Goal: Task Accomplishment & Management: Complete application form

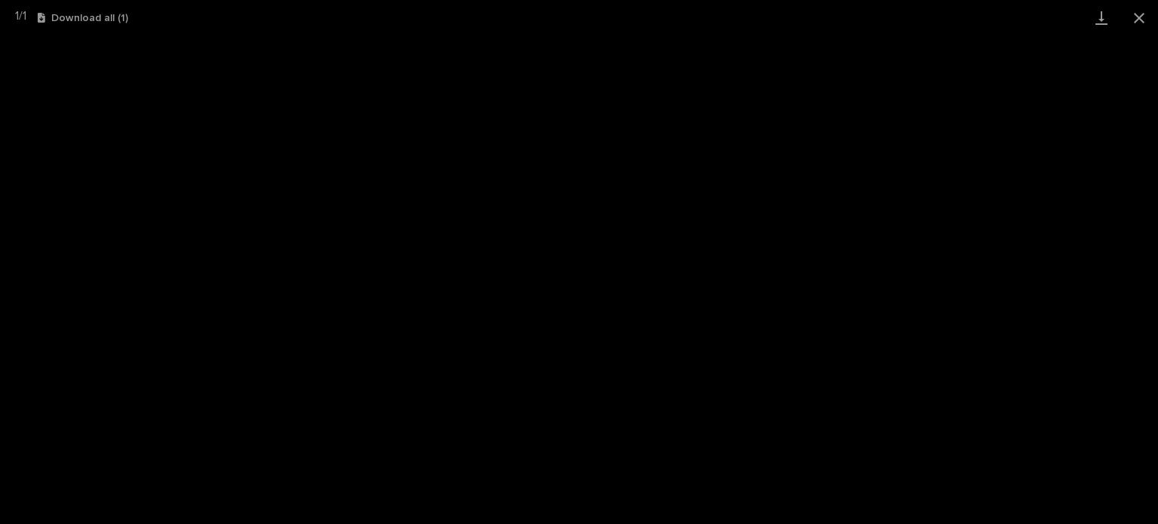
scroll to position [226, 0]
click at [1139, 17] on button "Close gallery" at bounding box center [1139, 17] width 38 height 35
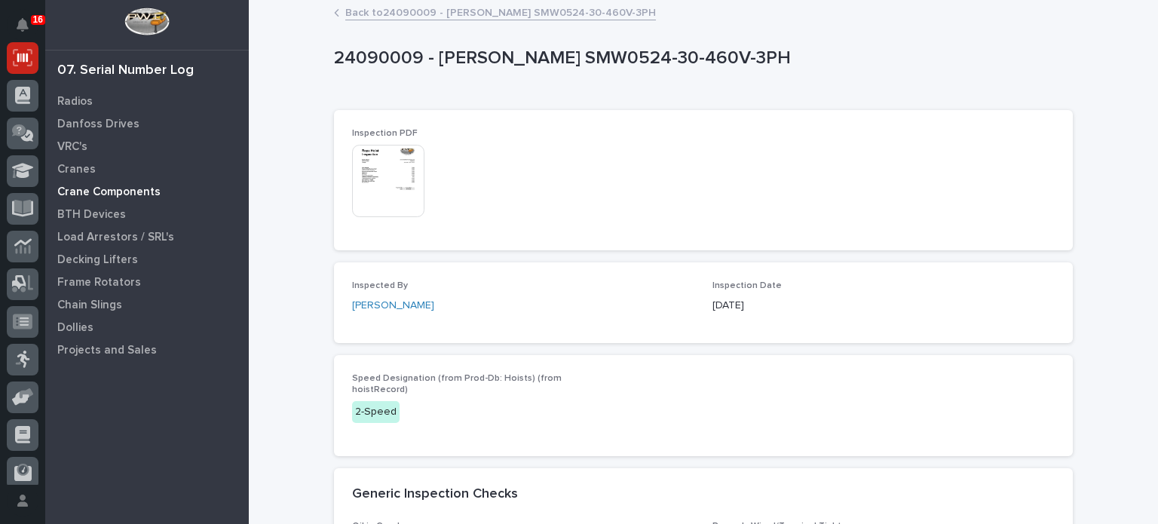
click at [103, 188] on p "Crane Components" at bounding box center [108, 192] width 103 height 14
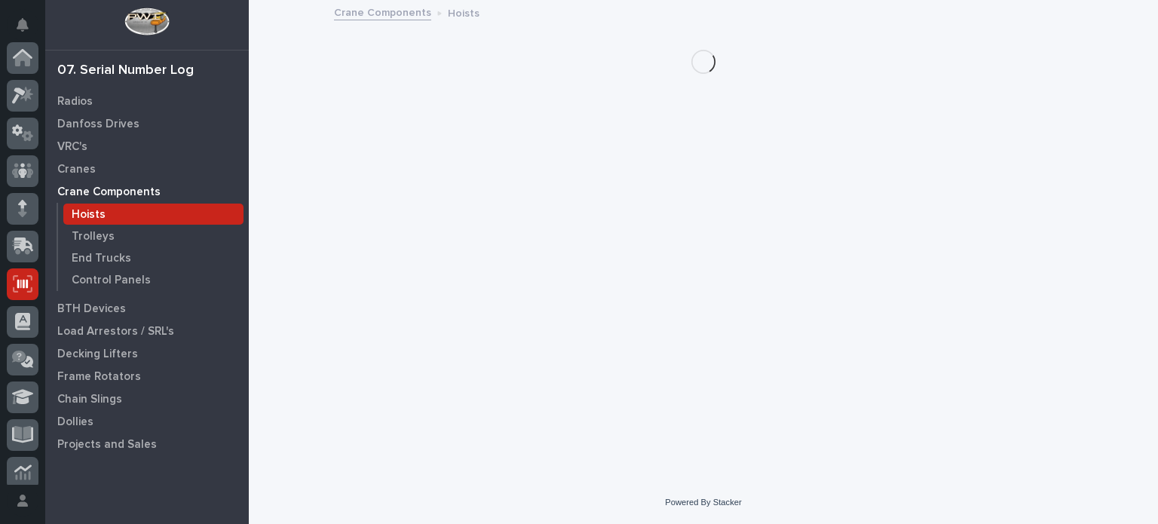
scroll to position [226, 0]
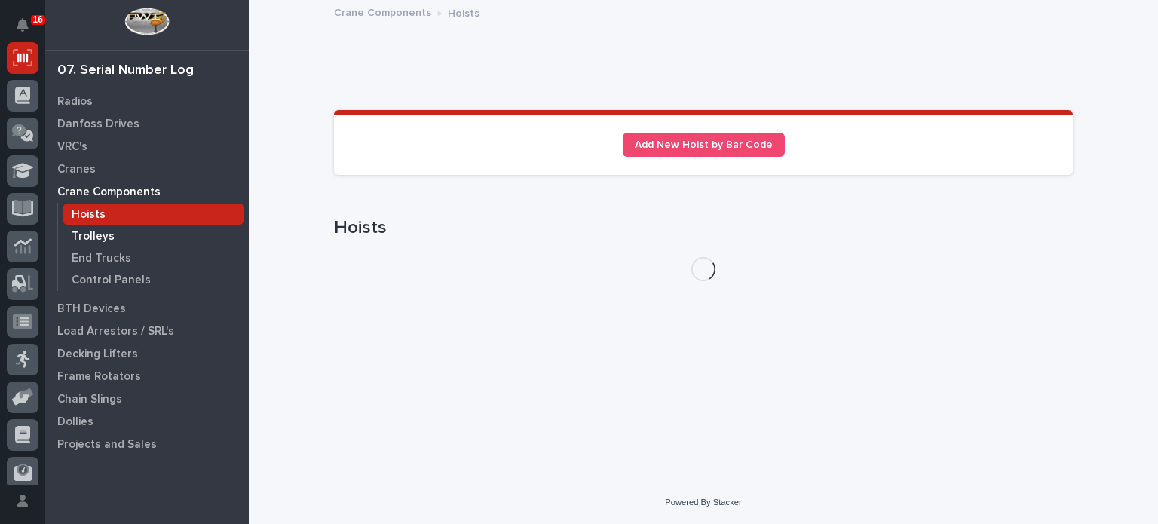
click at [103, 235] on p "Trolleys" at bounding box center [93, 237] width 43 height 14
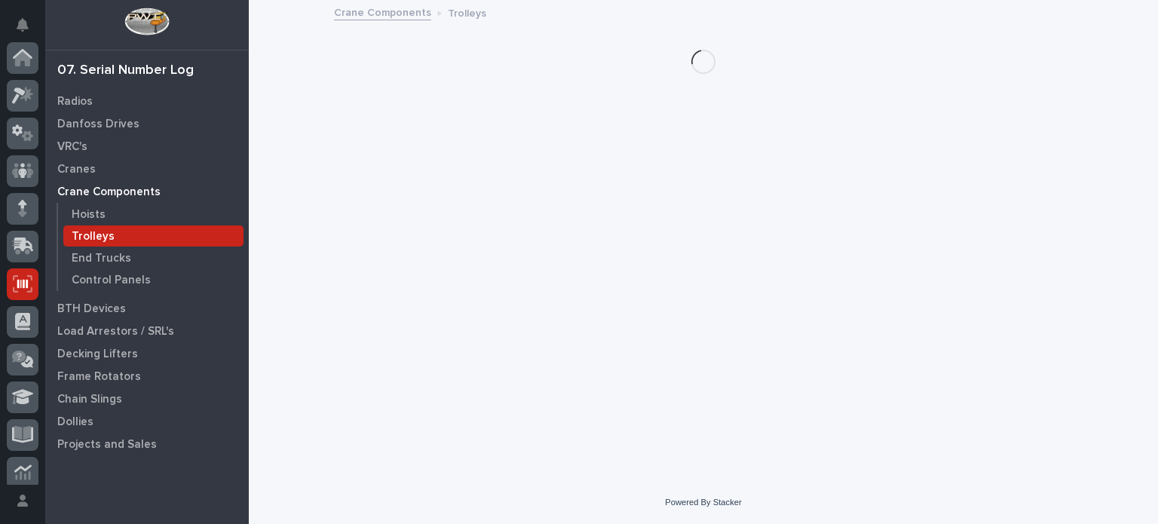
scroll to position [226, 0]
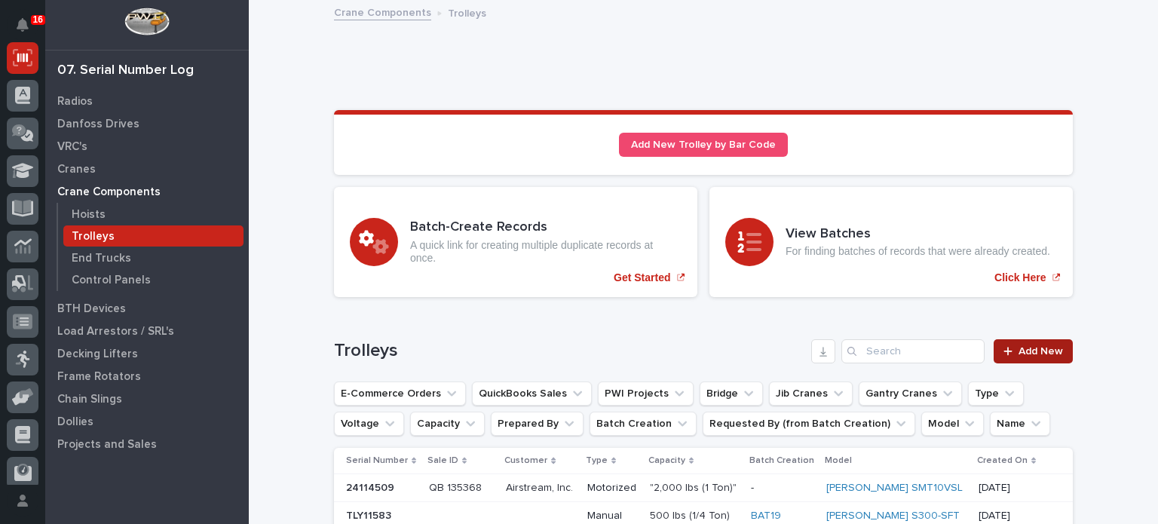
click at [1020, 355] on link "Add New" at bounding box center [1033, 351] width 79 height 24
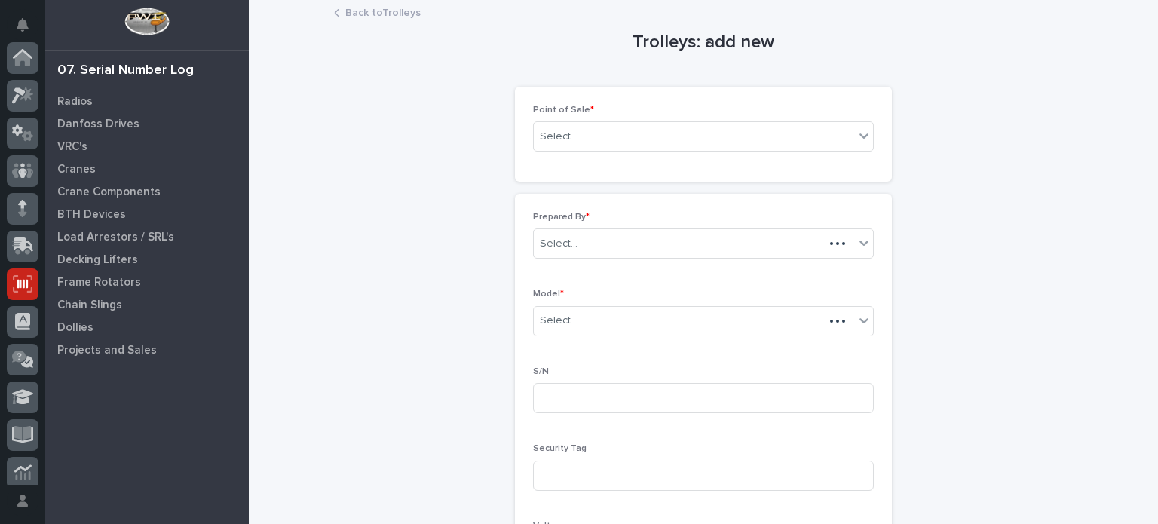
scroll to position [226, 0]
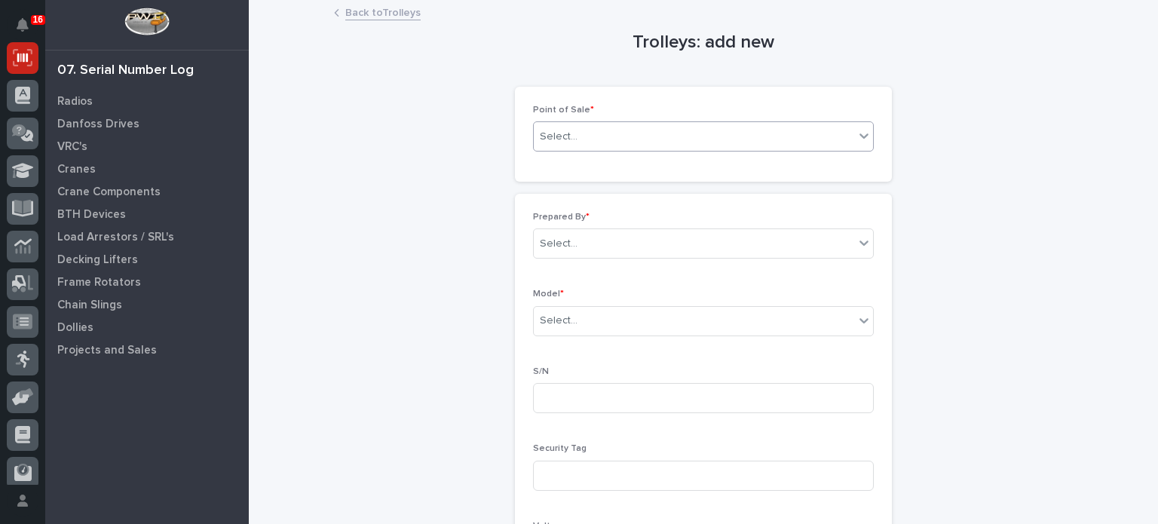
click at [865, 137] on icon at bounding box center [863, 135] width 15 height 15
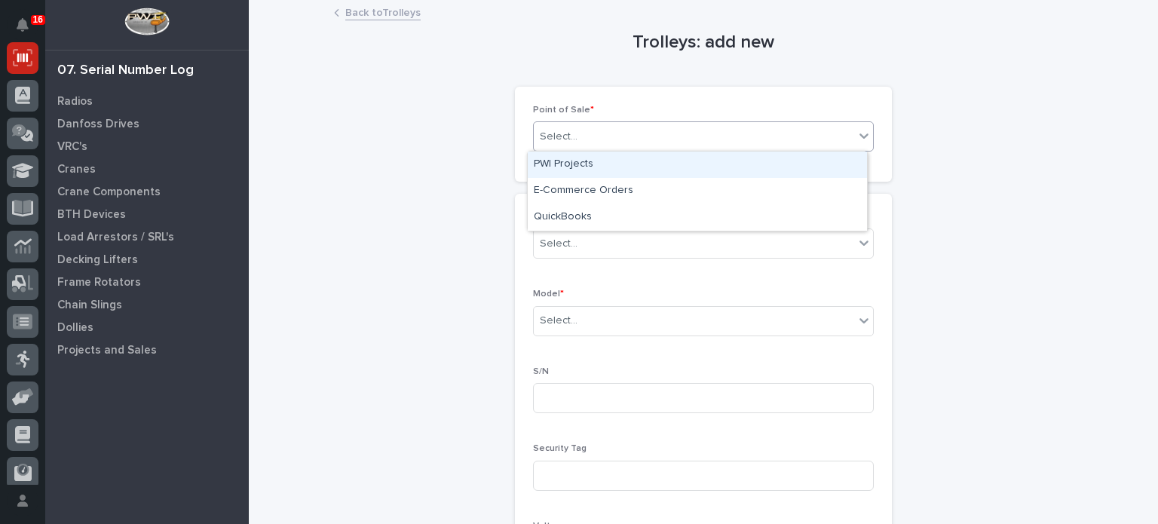
click at [853, 168] on div "PWI Projects" at bounding box center [697, 165] width 339 height 26
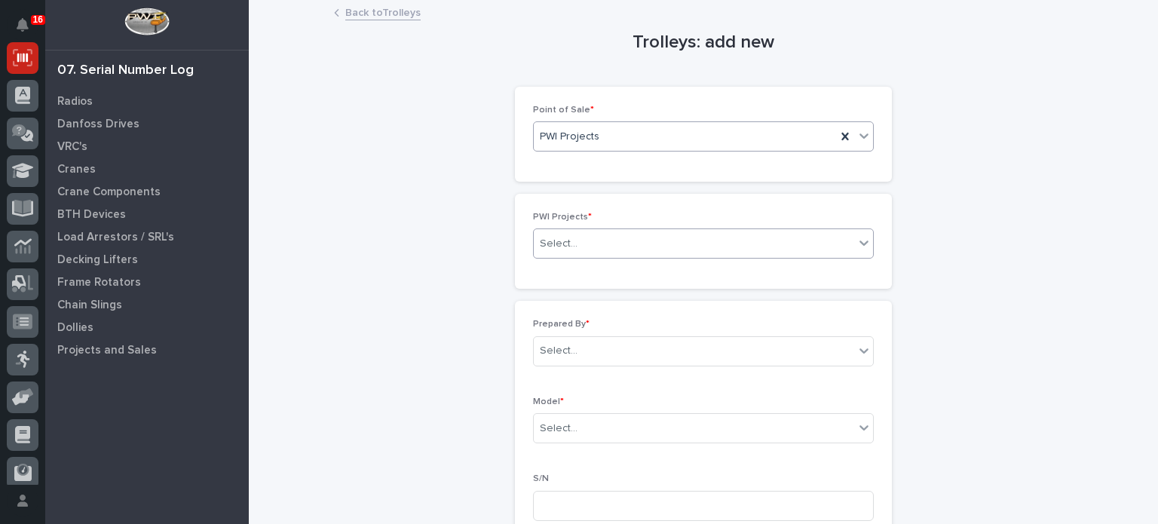
click at [856, 251] on div at bounding box center [864, 242] width 18 height 27
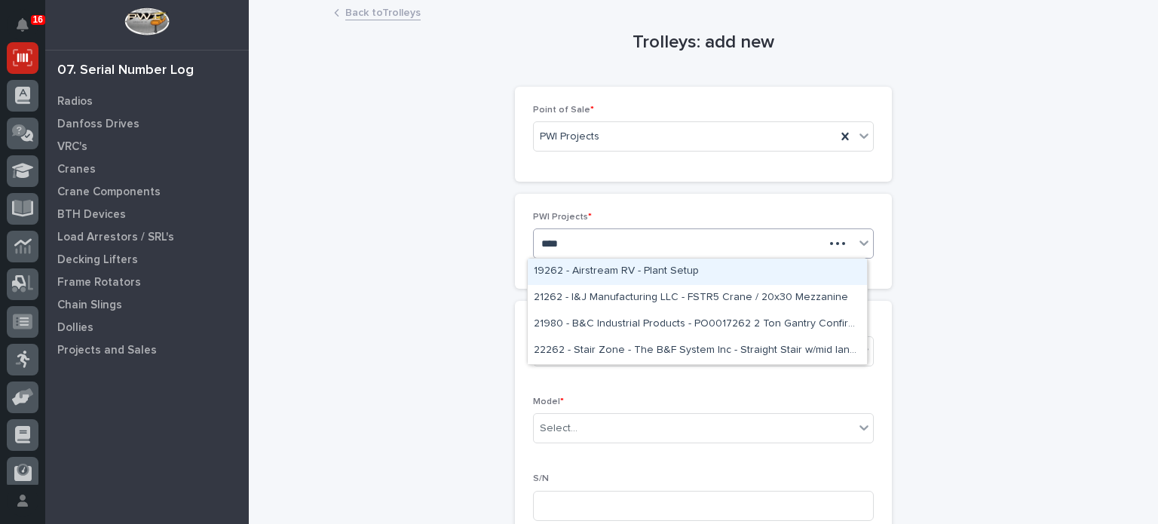
type input "*****"
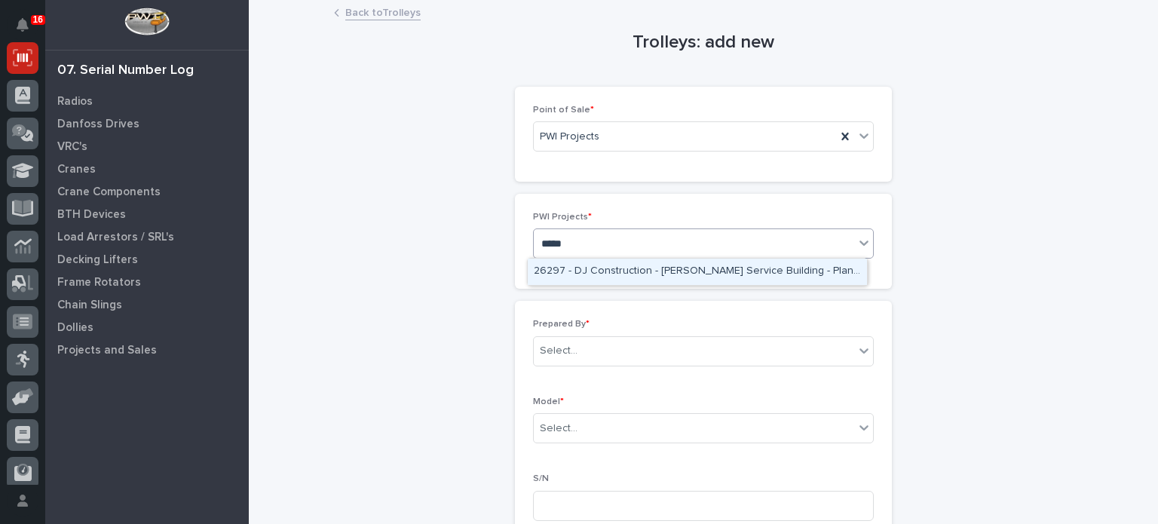
click at [807, 277] on div "26297 - DJ Construction - [PERSON_NAME] Service Building - Plant Setup" at bounding box center [697, 272] width 339 height 26
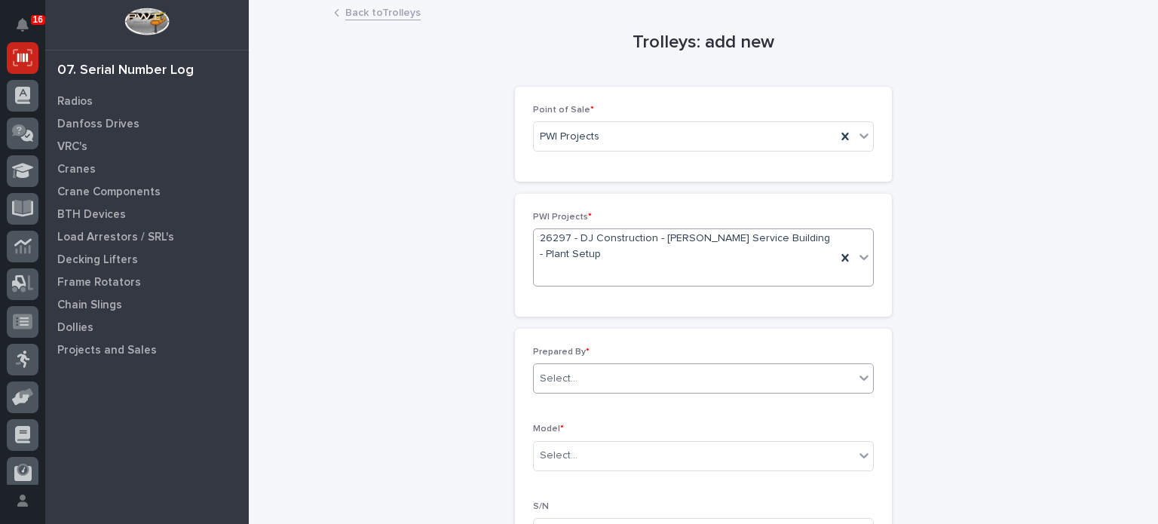
click at [793, 381] on div "Select..." at bounding box center [694, 378] width 320 height 25
type input "*"
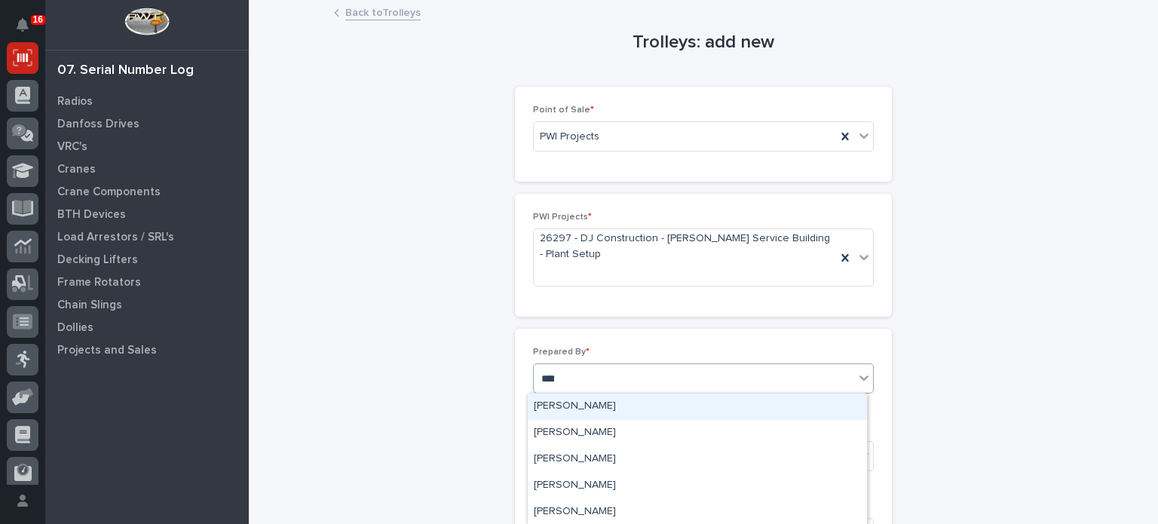
type input "*****"
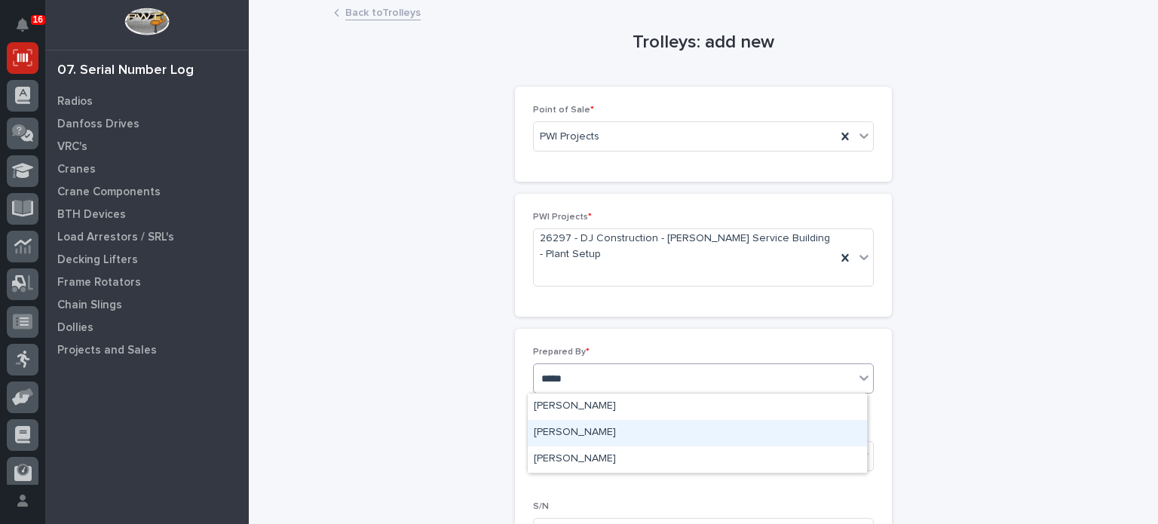
click at [783, 430] on div "[PERSON_NAME]" at bounding box center [697, 433] width 339 height 26
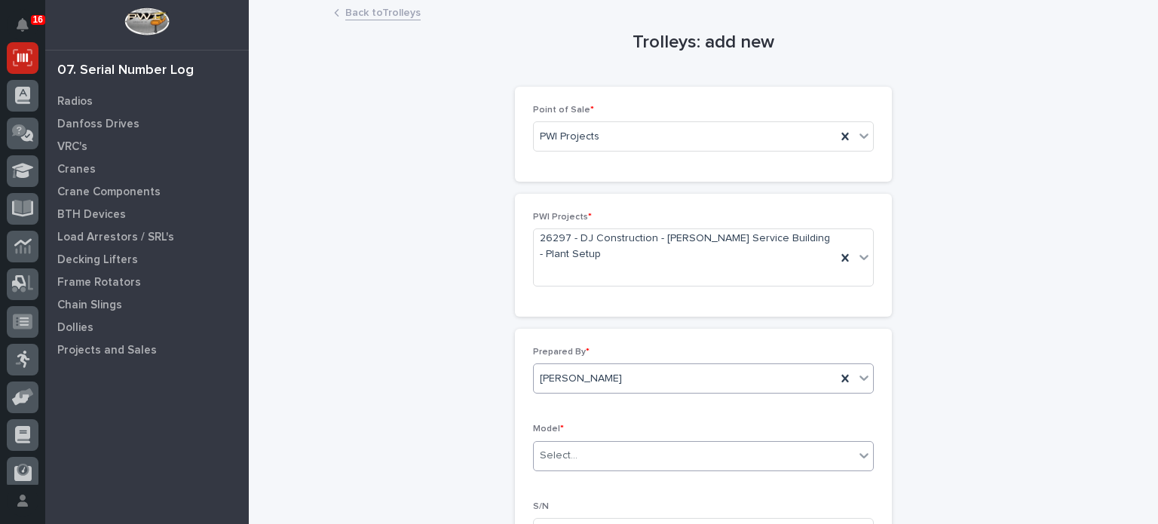
click at [780, 465] on div "Select..." at bounding box center [694, 455] width 320 height 25
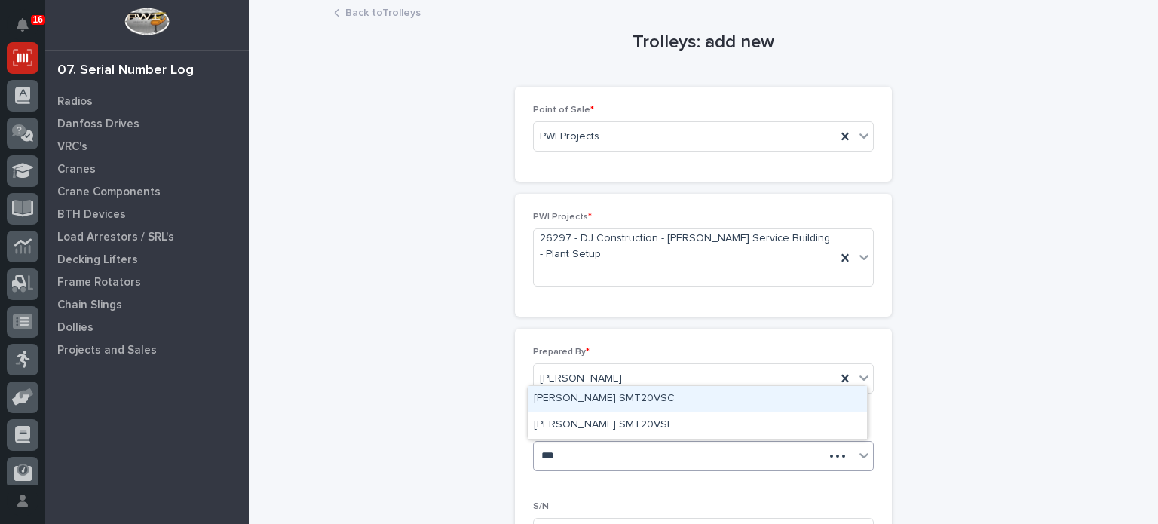
type input "****"
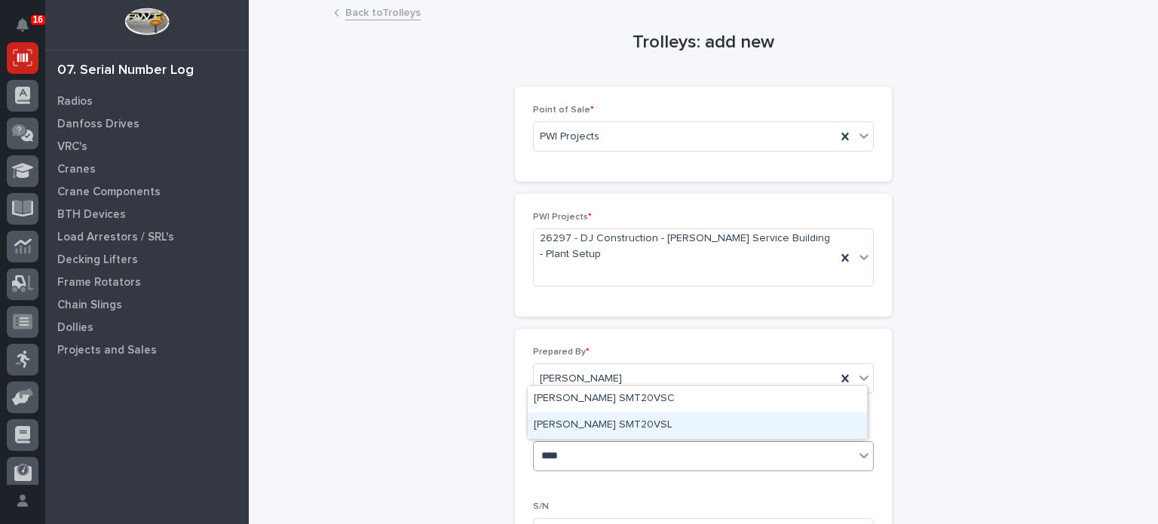
click at [716, 430] on div "[PERSON_NAME] SMT20VSL" at bounding box center [697, 425] width 339 height 26
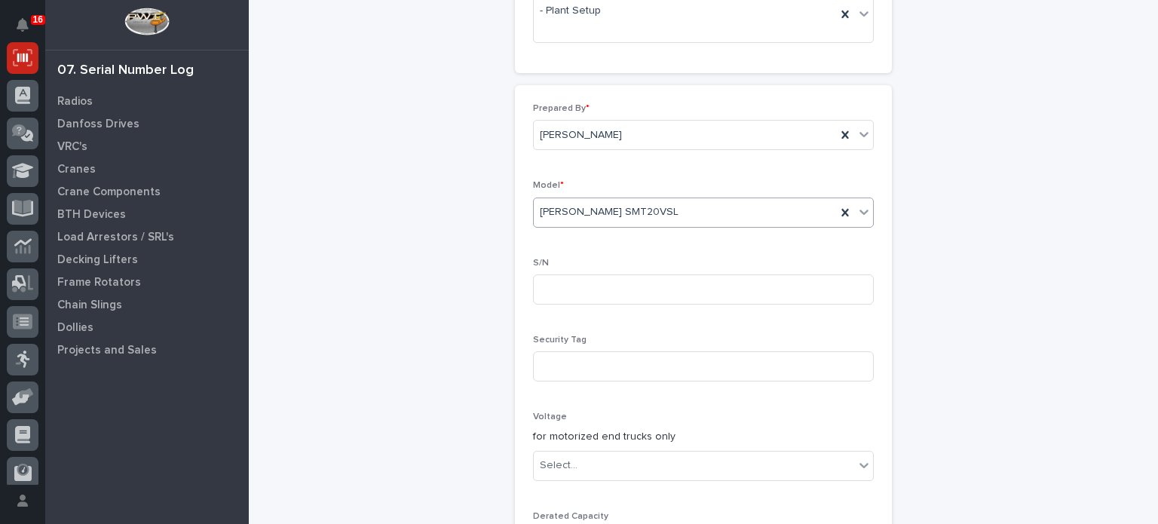
scroll to position [246, 0]
click at [815, 283] on input at bounding box center [703, 287] width 341 height 30
type input "25040026"
click at [873, 476] on div "Prepared By * [PERSON_NAME] Model * [PERSON_NAME] SMT20VSL S/N 25040026 Securit…" at bounding box center [703, 334] width 377 height 503
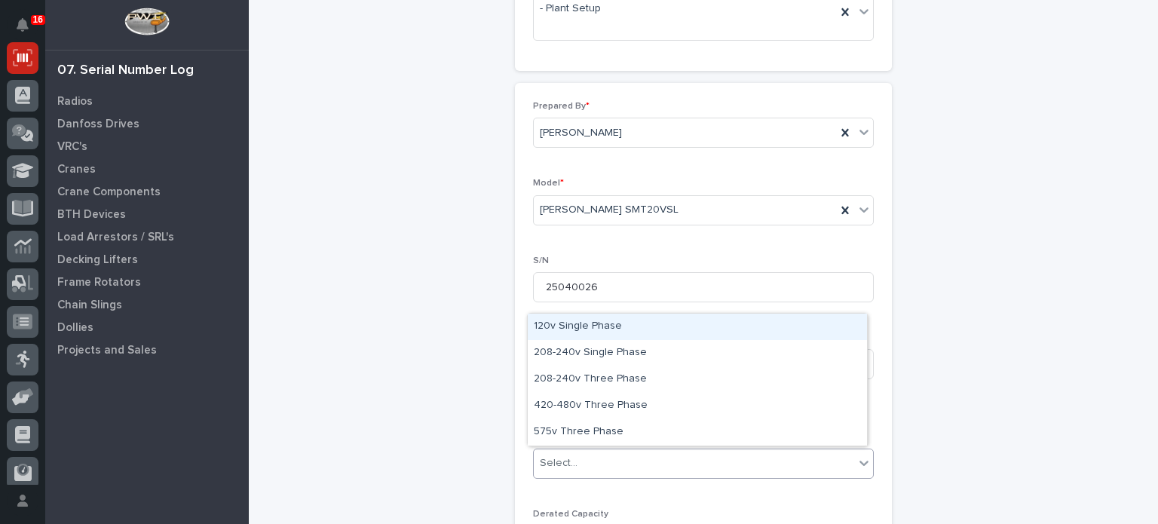
click at [856, 464] on icon at bounding box center [863, 462] width 15 height 15
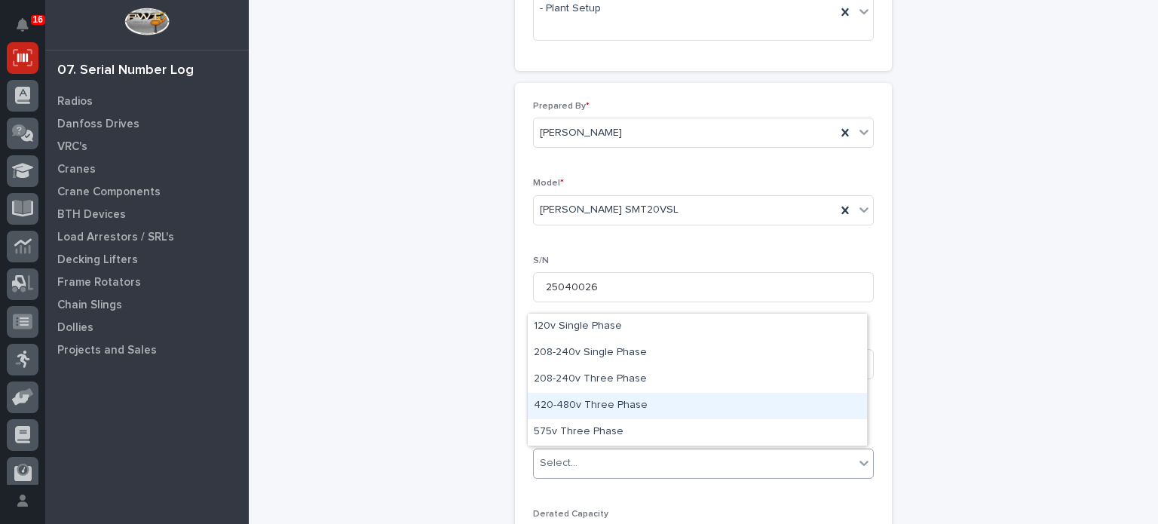
click at [831, 415] on div "420-480v Three Phase" at bounding box center [697, 406] width 339 height 26
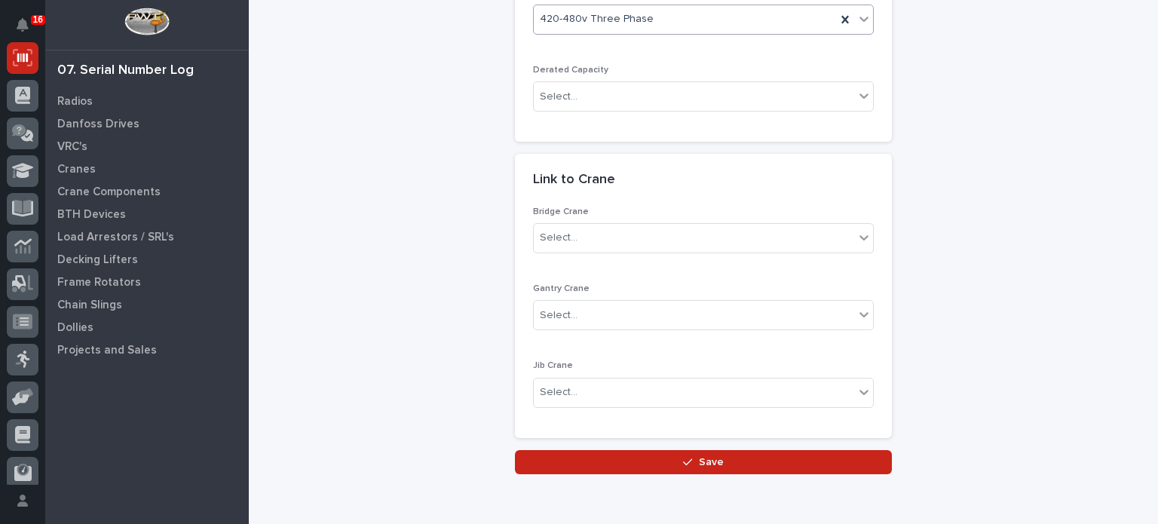
scroll to position [698, 0]
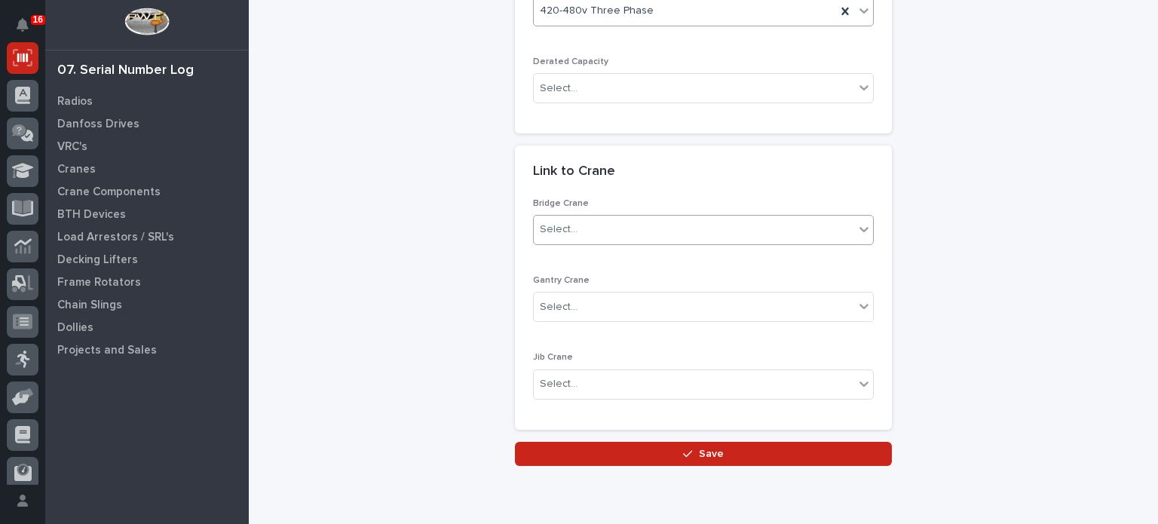
click at [750, 225] on div "Select..." at bounding box center [694, 229] width 320 height 25
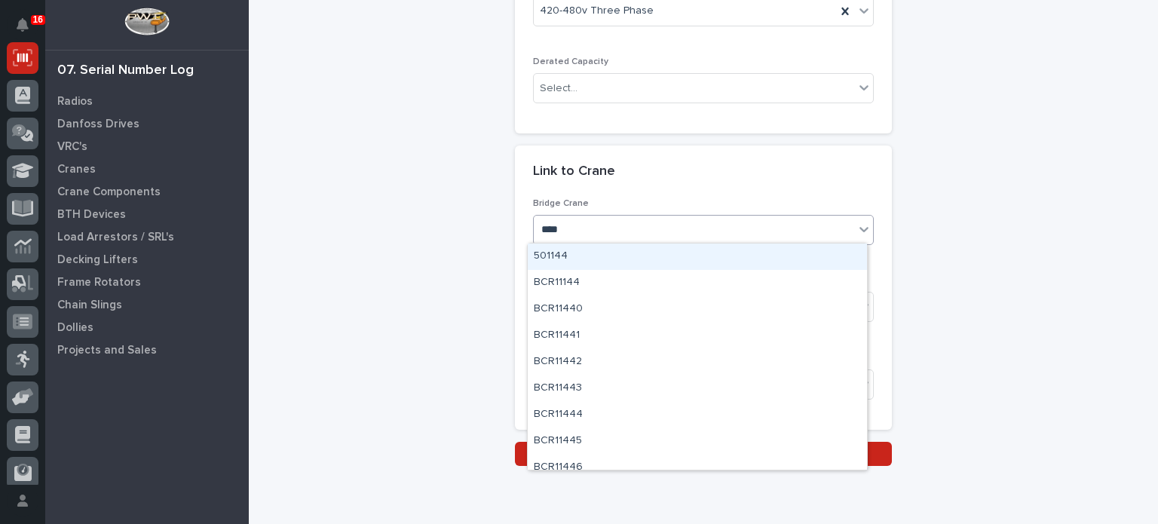
type input "*****"
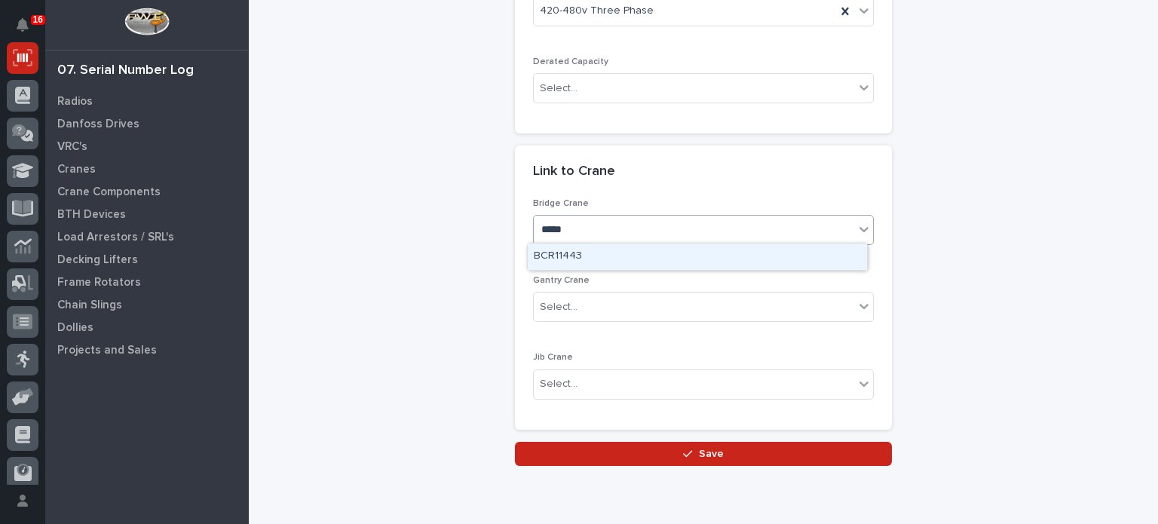
click at [746, 253] on div "BCR11443" at bounding box center [697, 257] width 339 height 26
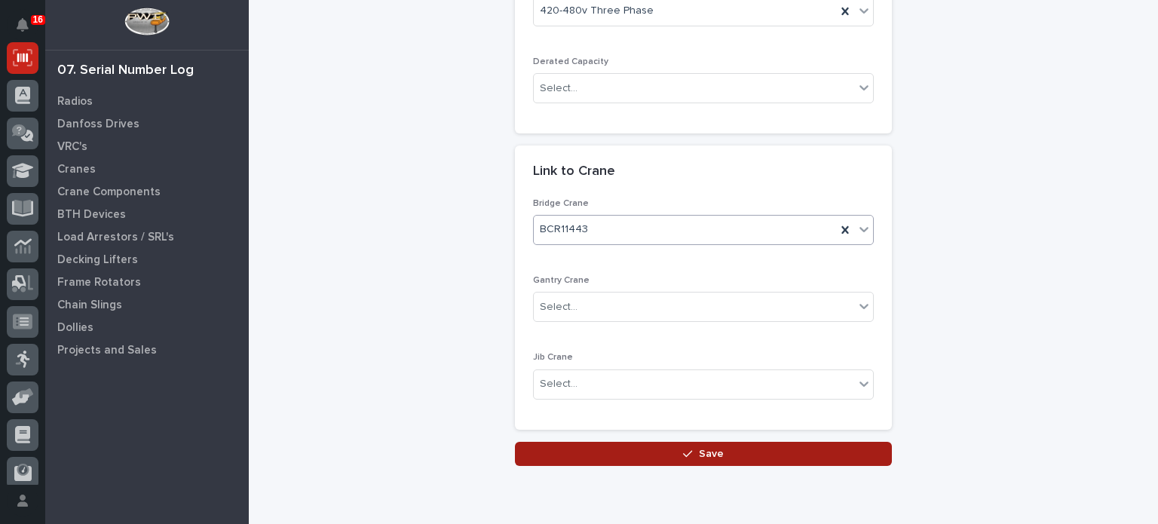
click at [735, 453] on button "Save" at bounding box center [703, 454] width 377 height 24
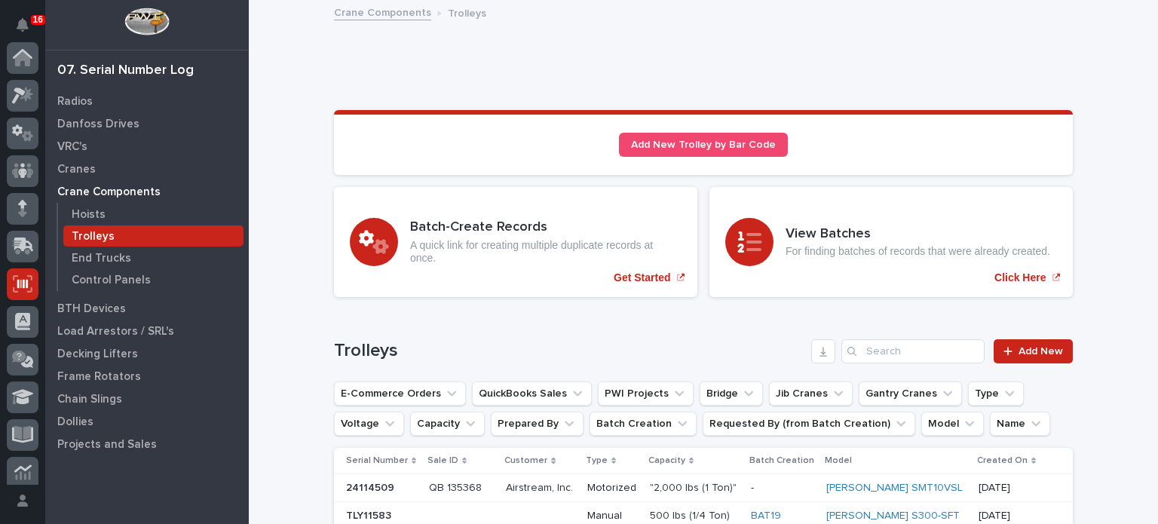
scroll to position [226, 0]
